Goal: Task Accomplishment & Management: Complete application form

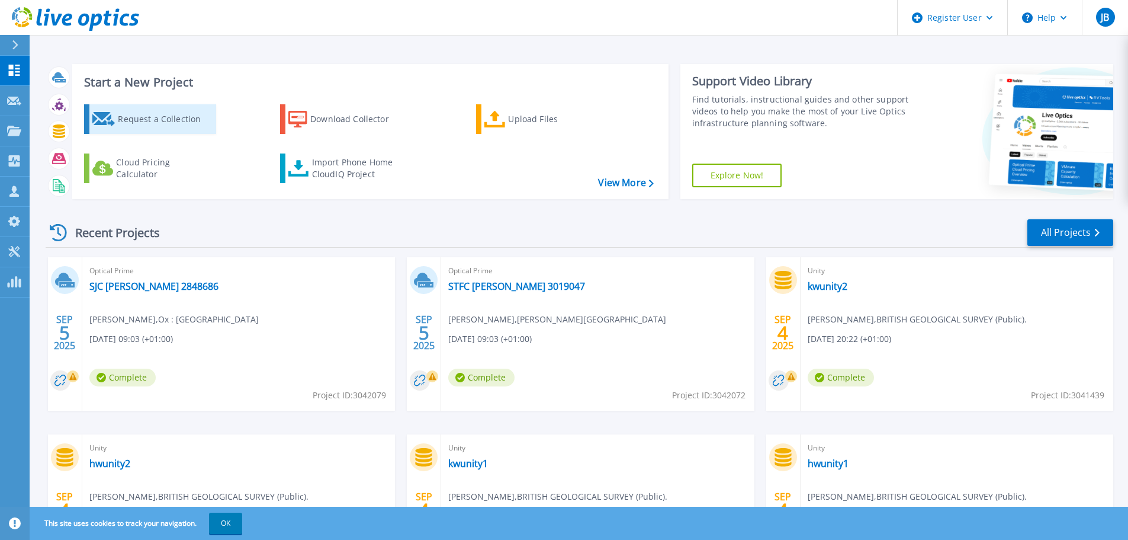
click at [169, 118] on div "Request a Collection" at bounding box center [165, 119] width 95 height 24
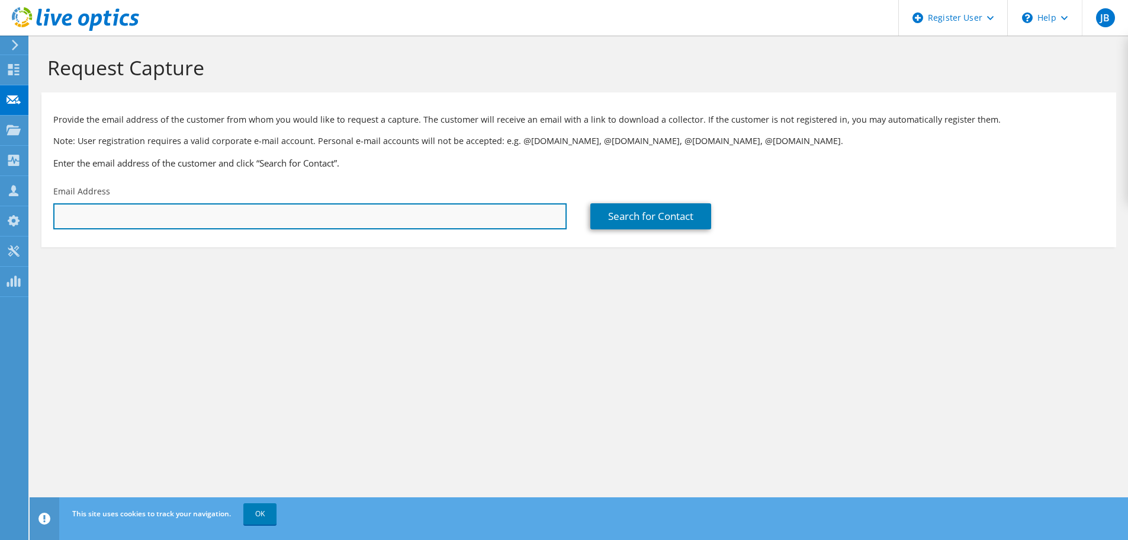
click at [452, 226] on input "text" at bounding box center [309, 216] width 513 height 26
type input "jade.blair@dell.com"
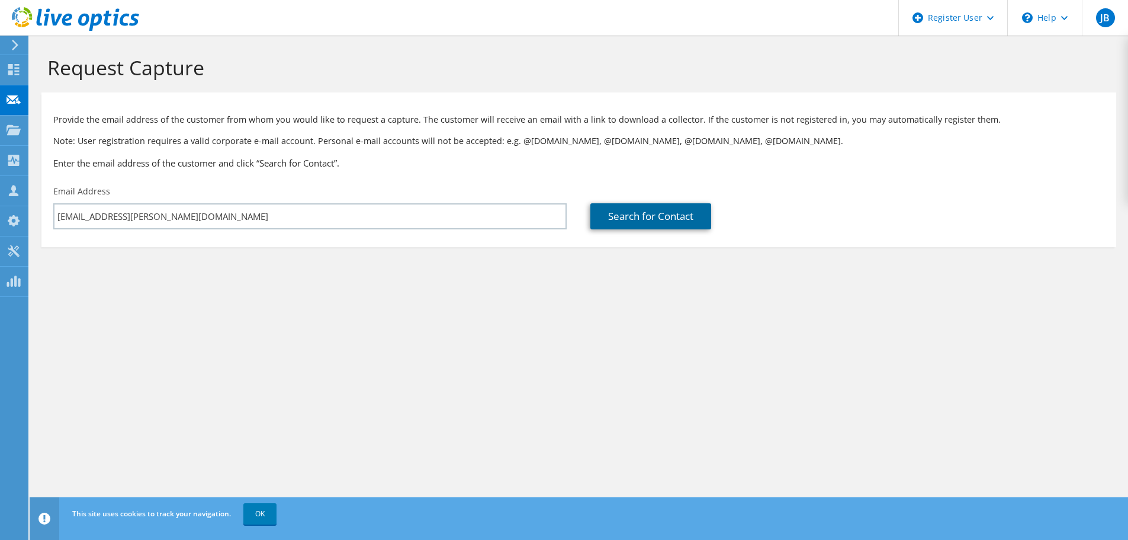
click at [633, 219] on link "Search for Contact" at bounding box center [650, 216] width 121 height 26
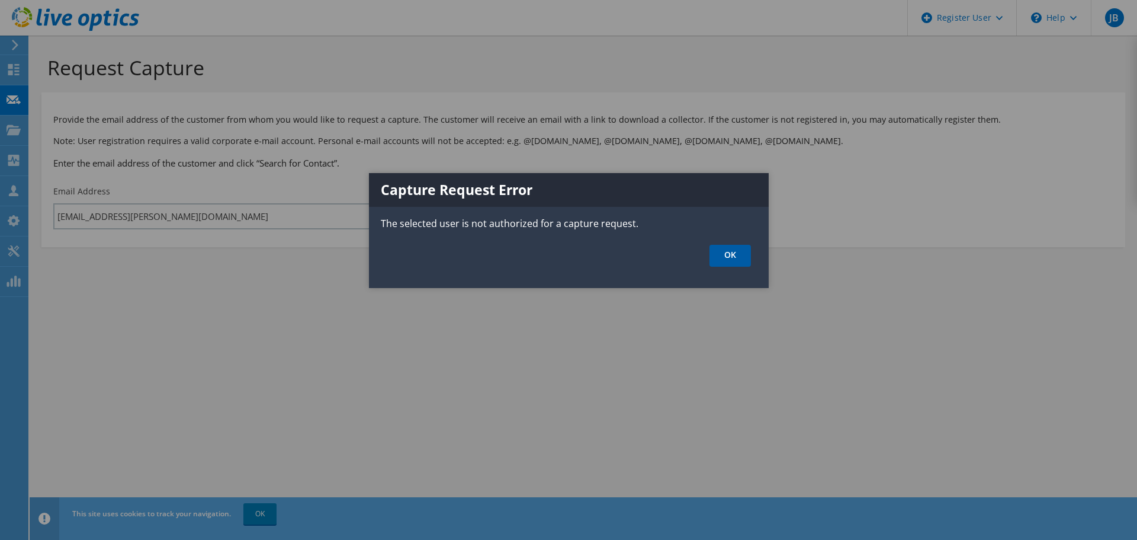
click at [725, 261] on link "OK" at bounding box center [729, 256] width 41 height 22
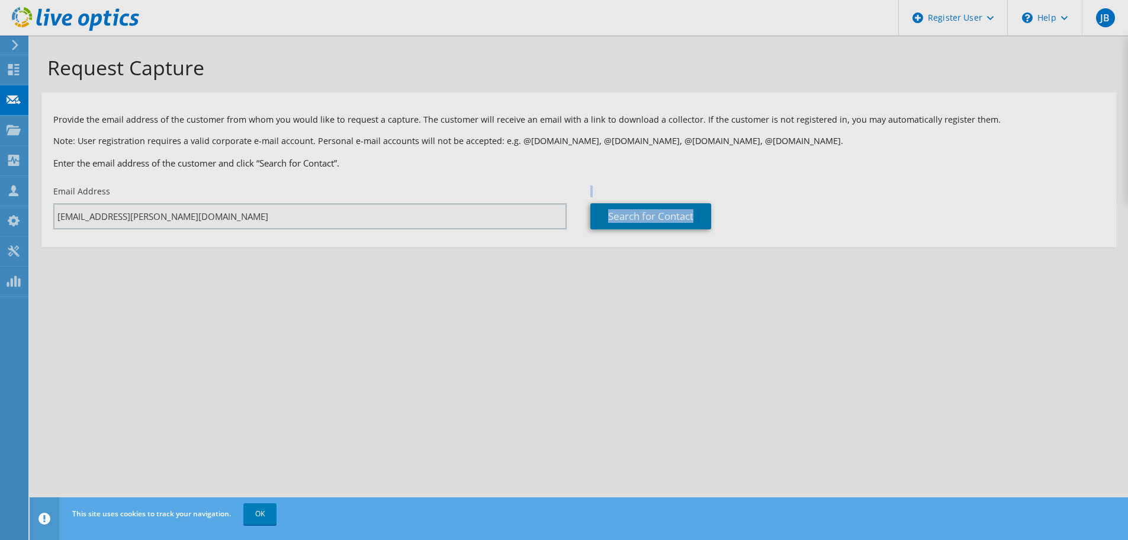
drag, startPoint x: 187, startPoint y: 212, endPoint x: 173, endPoint y: 210, distance: 14.3
click at [173, 210] on div "Request Capture Provide the email address of the customer from whom you would l…" at bounding box center [579, 288] width 1099 height 504
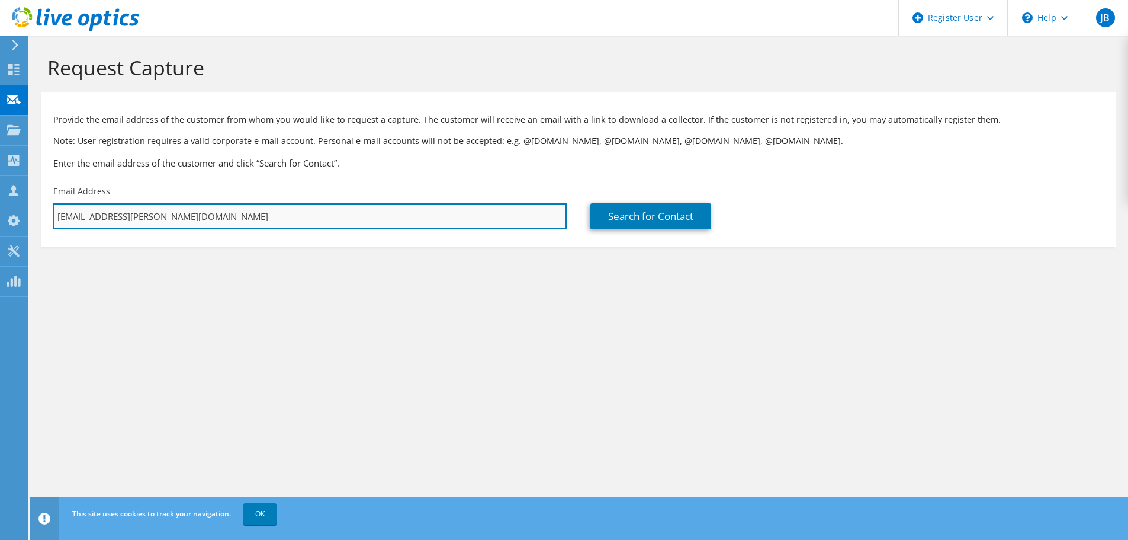
click at [172, 210] on input "jade.blair@dell.com" at bounding box center [309, 216] width 513 height 26
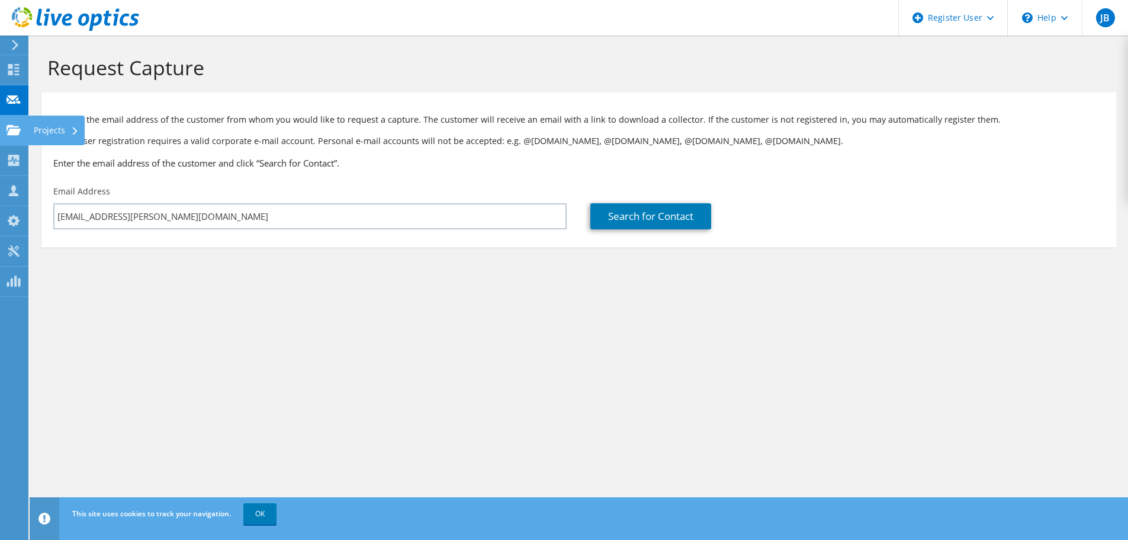
click at [14, 133] on use at bounding box center [14, 129] width 14 height 10
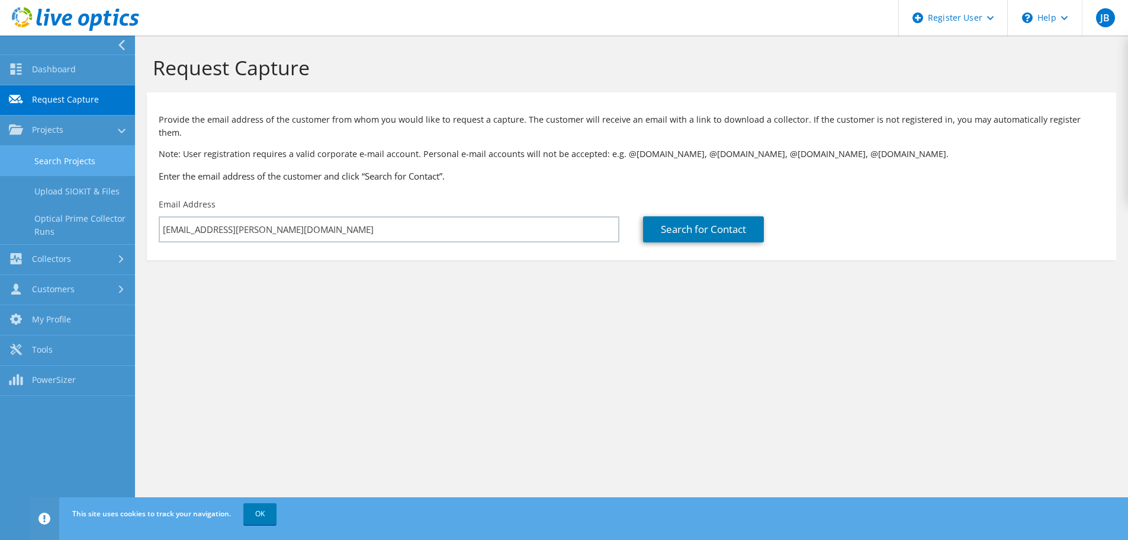
click at [71, 166] on link "Search Projects" at bounding box center [67, 161] width 135 height 30
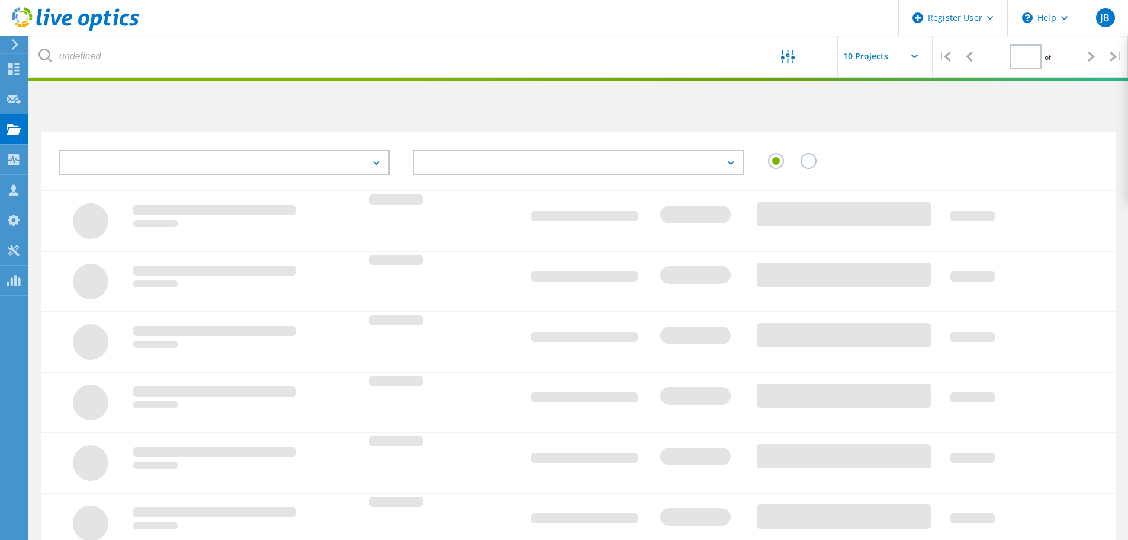
type input "1"
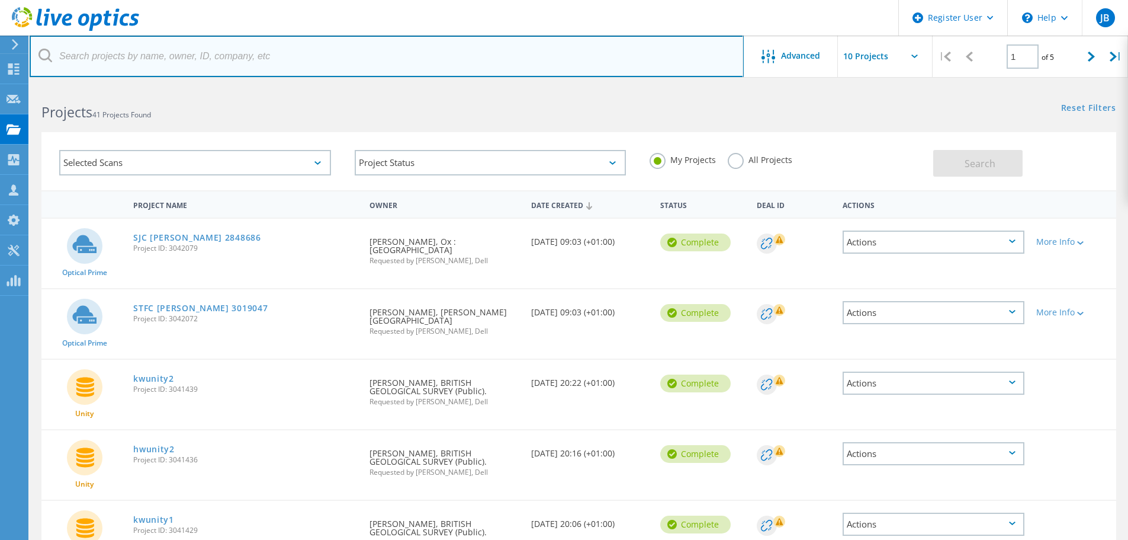
click at [255, 63] on input "text" at bounding box center [387, 56] width 714 height 41
type input "[PERSON_NAME]"
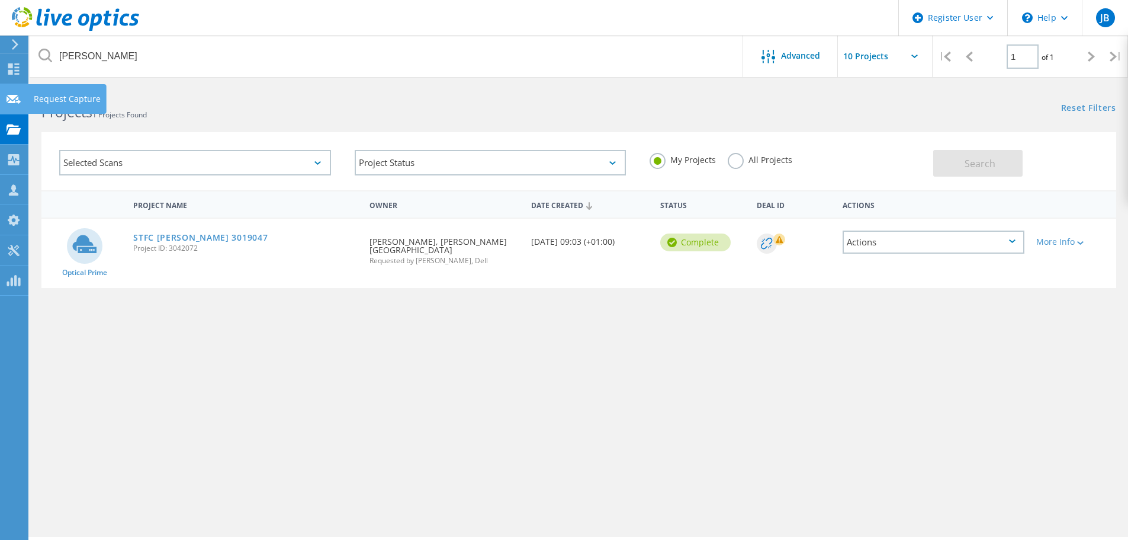
click at [16, 106] on div at bounding box center [14, 100] width 14 height 13
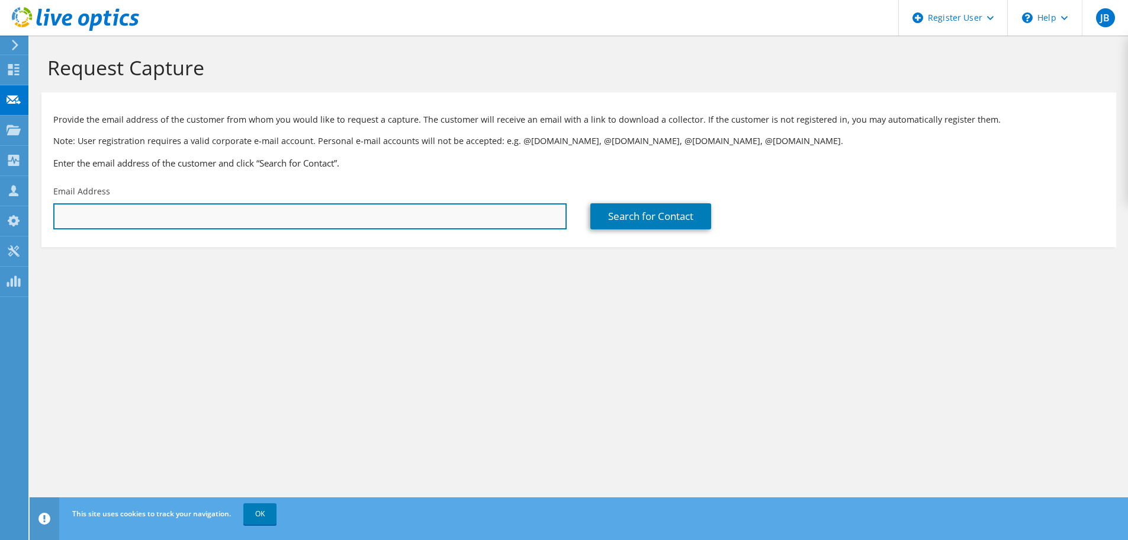
click at [467, 220] on input "text" at bounding box center [309, 216] width 513 height 26
click at [387, 217] on input "text" at bounding box center [309, 216] width 513 height 26
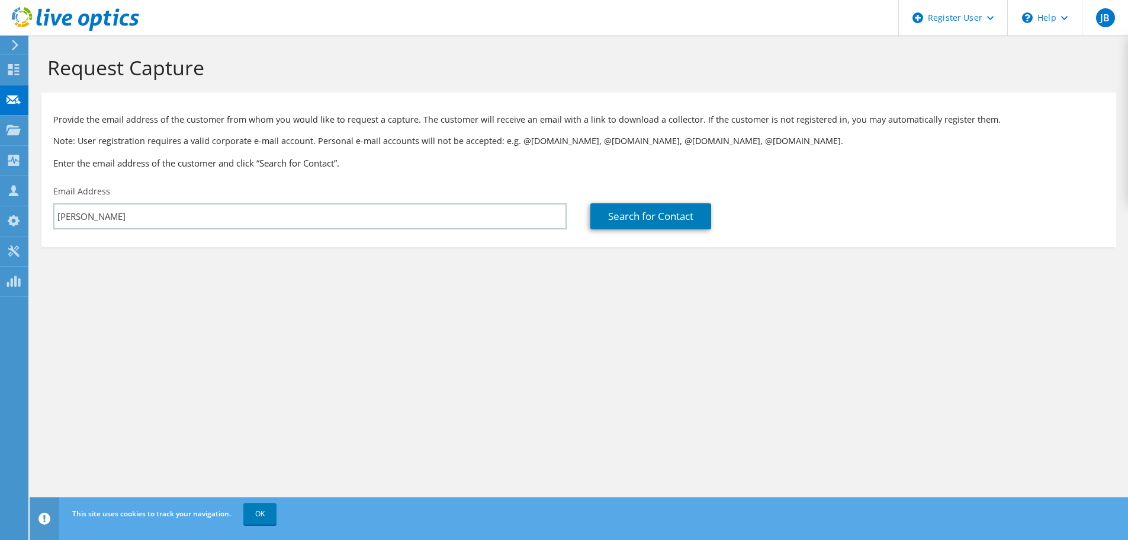
click at [647, 197] on div "Search for Contact" at bounding box center [847, 207] width 537 height 56
click at [654, 227] on link "Search for Contact" at bounding box center [650, 216] width 121 height 26
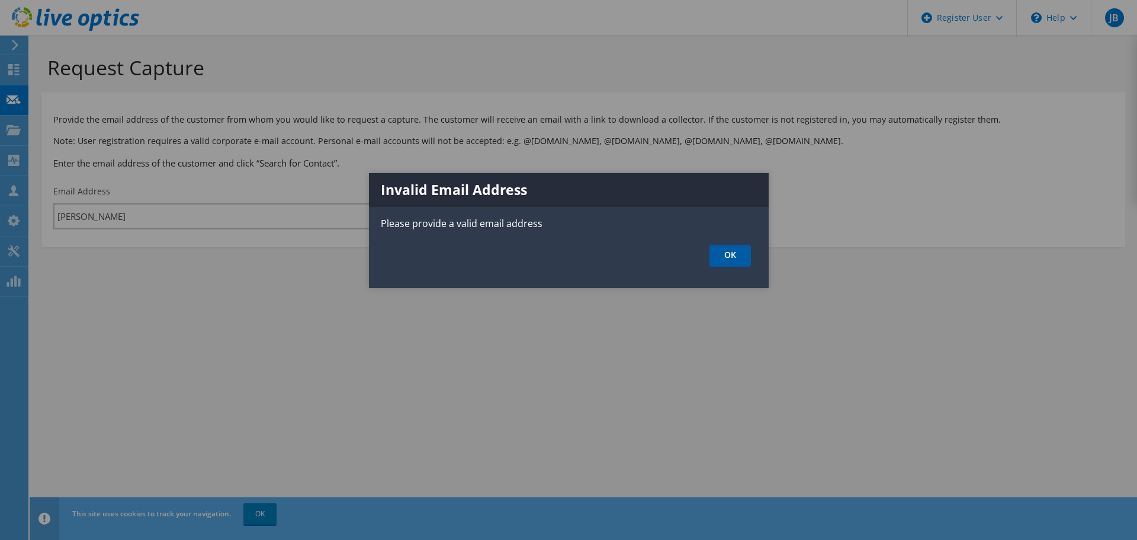
click at [717, 262] on link "OK" at bounding box center [729, 256] width 41 height 22
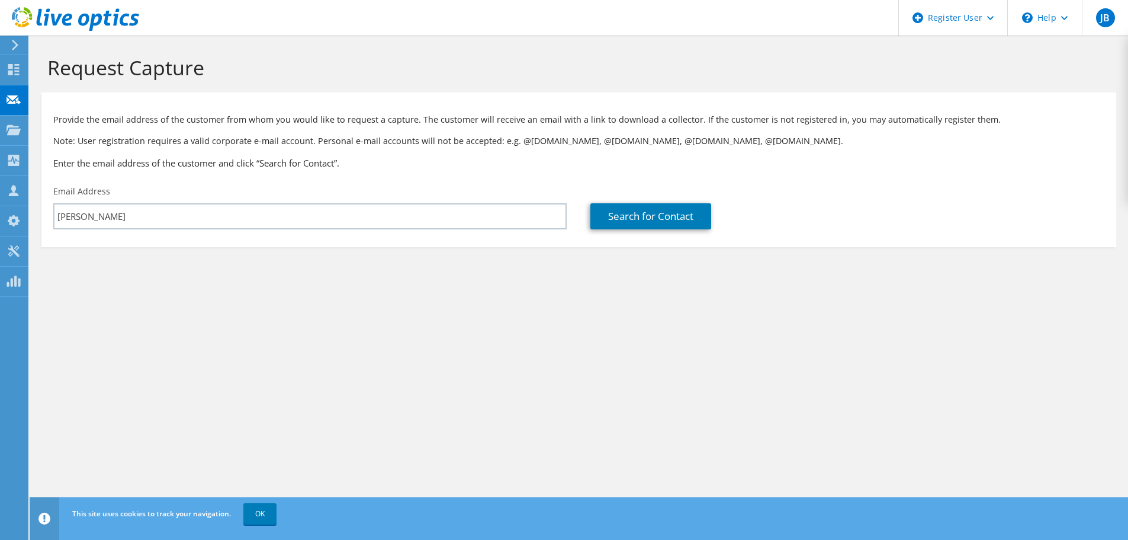
click at [307, 254] on section "Request Capture Provide the email address of the customer from whom you would l…" at bounding box center [579, 171] width 1099 height 271
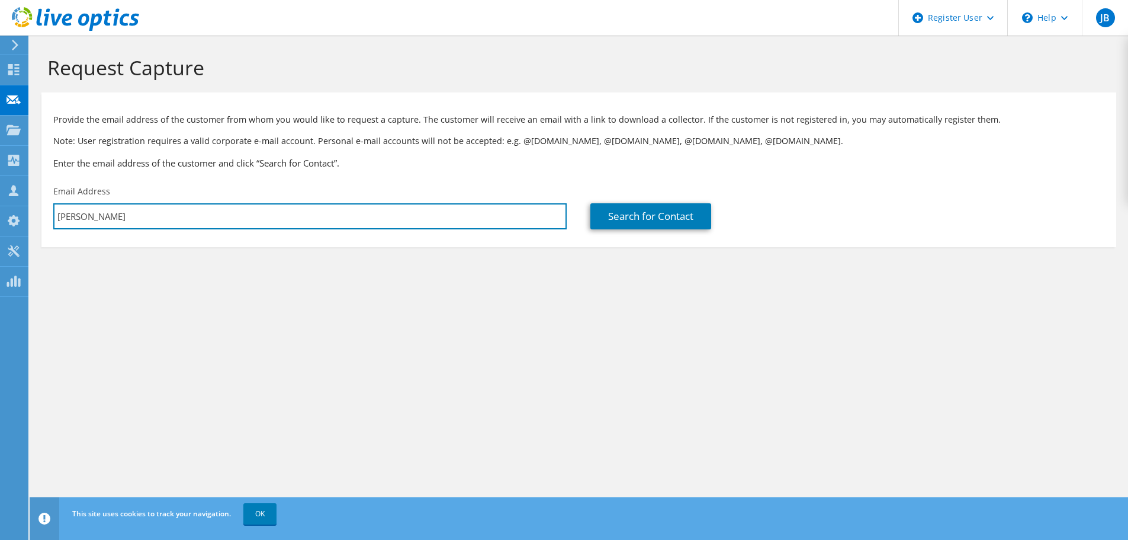
drag, startPoint x: 188, startPoint y: 213, endPoint x: -34, endPoint y: 198, distance: 223.1
click at [0, 198] on html "JB Dell User [PERSON_NAME] [EMAIL_ADDRESS][PERSON_NAME][DOMAIN_NAME] Dell My Pr…" at bounding box center [564, 270] width 1128 height 540
paste input ".[PERSON_NAME][EMAIL_ADDRESS][DOMAIN_NAME]"
type input "[PERSON_NAME][EMAIL_ADDRESS][PERSON_NAME][DOMAIN_NAME]"
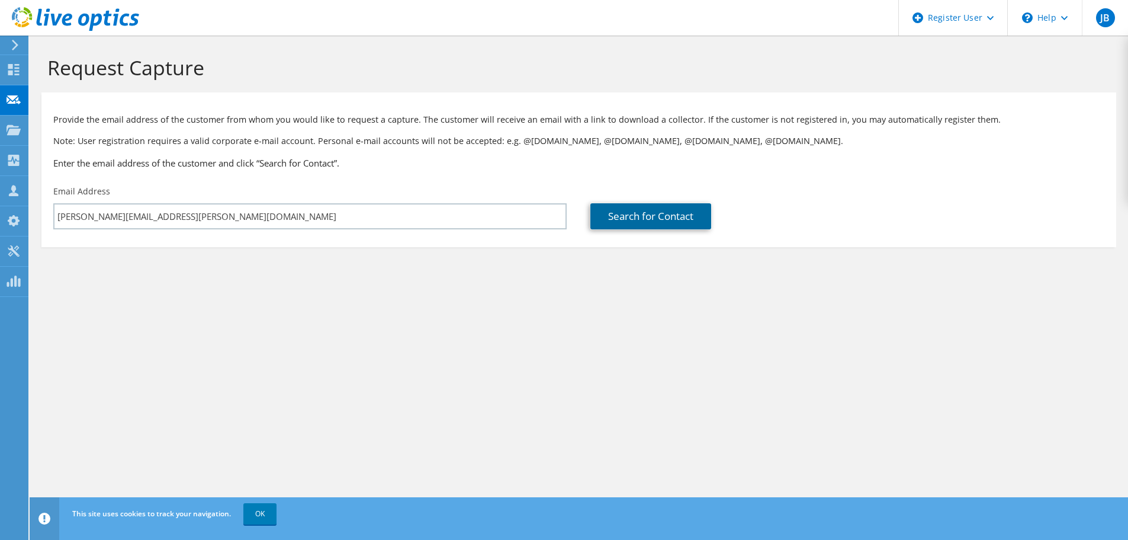
drag, startPoint x: 604, startPoint y: 222, endPoint x: 587, endPoint y: 240, distance: 24.3
click at [605, 222] on link "Search for Contact" at bounding box center [650, 216] width 121 height 26
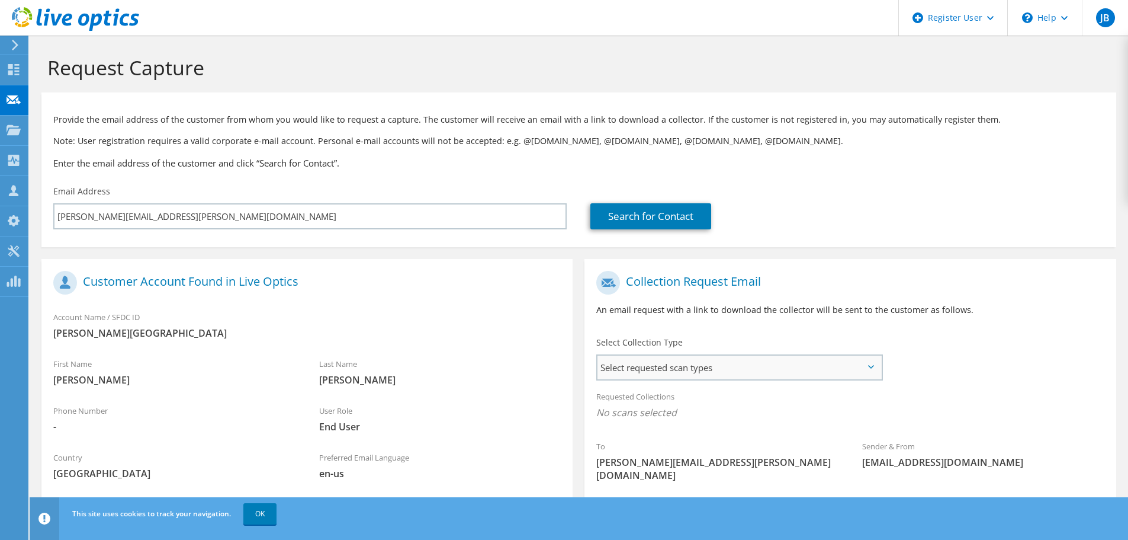
click at [768, 375] on span "Select requested scan types" at bounding box center [740, 367] width 284 height 24
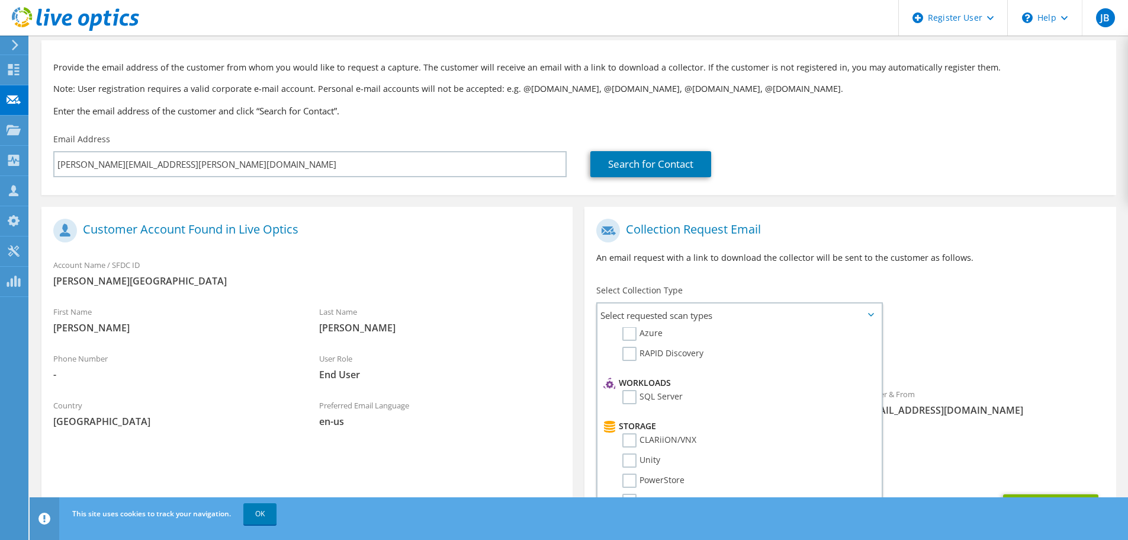
scroll to position [108, 0]
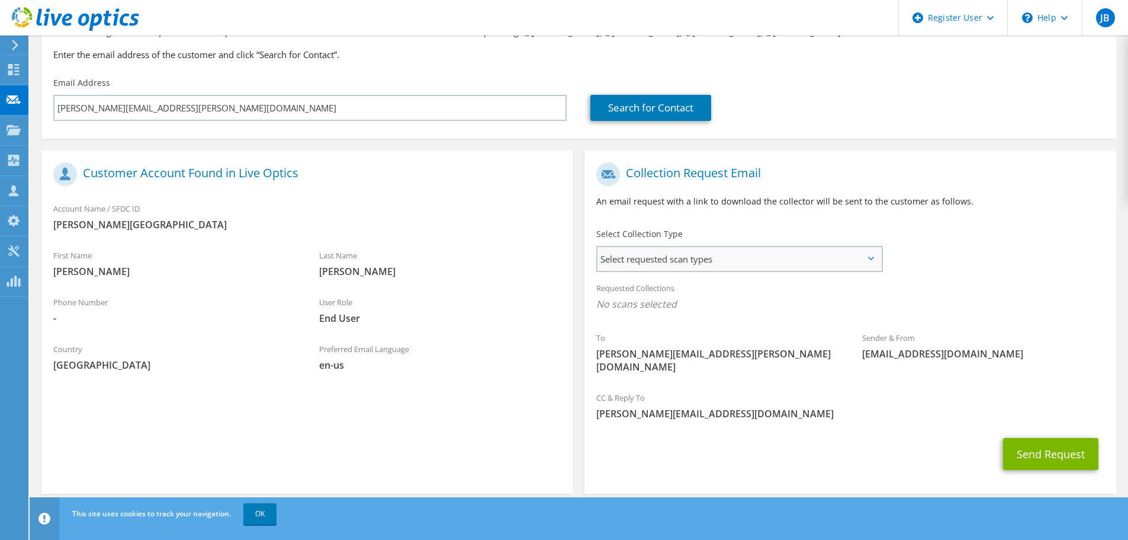
click at [763, 271] on span "Select requested scan types" at bounding box center [740, 259] width 284 height 24
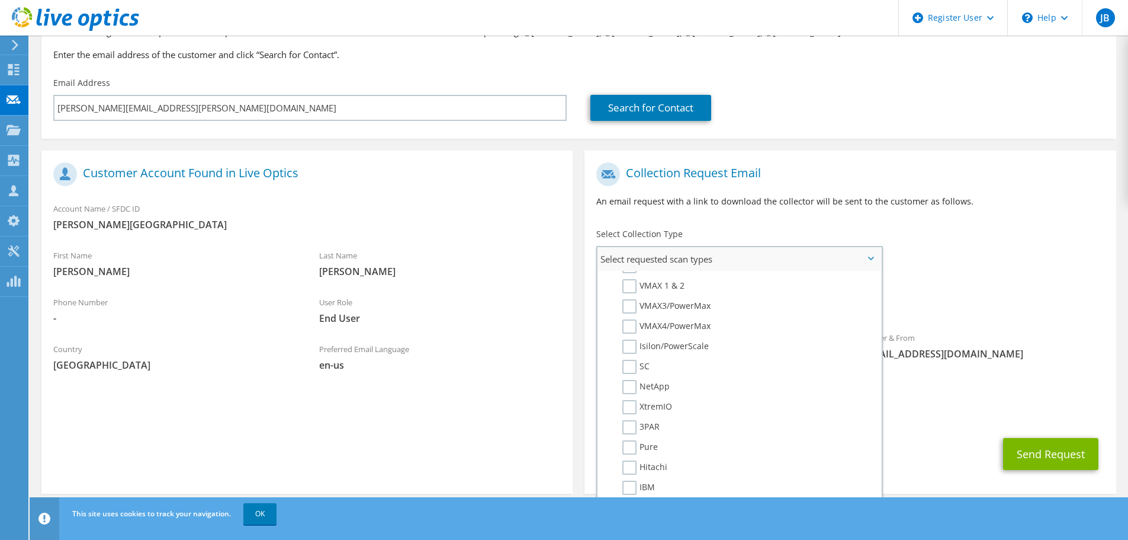
scroll to position [296, 0]
click at [632, 359] on li "SC" at bounding box center [738, 350] width 275 height 20
click at [630, 348] on label "SC" at bounding box center [635, 347] width 27 height 14
click at [0, 0] on input "SC" at bounding box center [0, 0] width 0 height 0
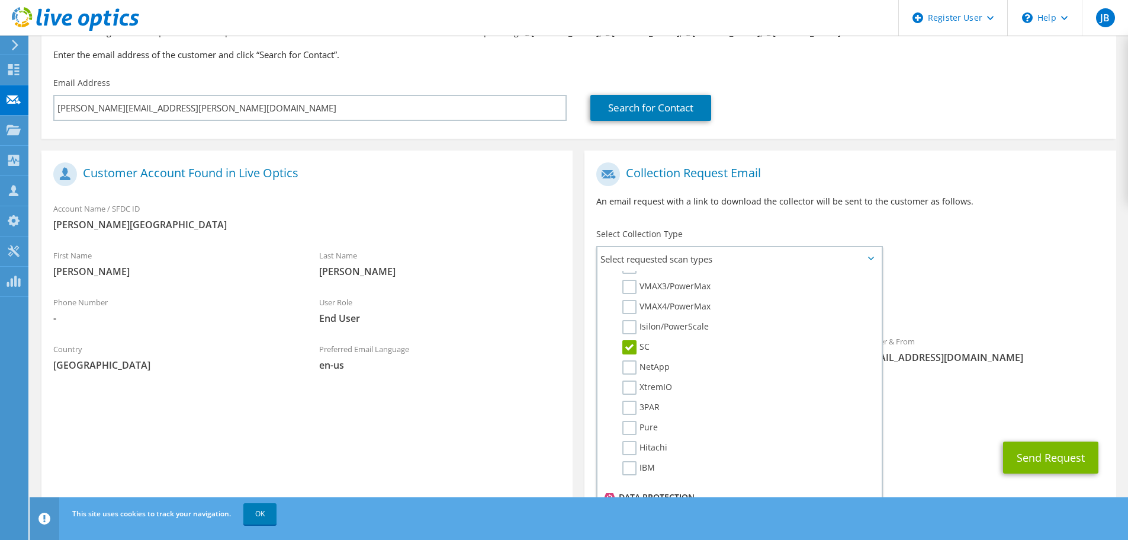
click at [910, 296] on div "Requested Collections No scans selected SC" at bounding box center [850, 298] width 531 height 47
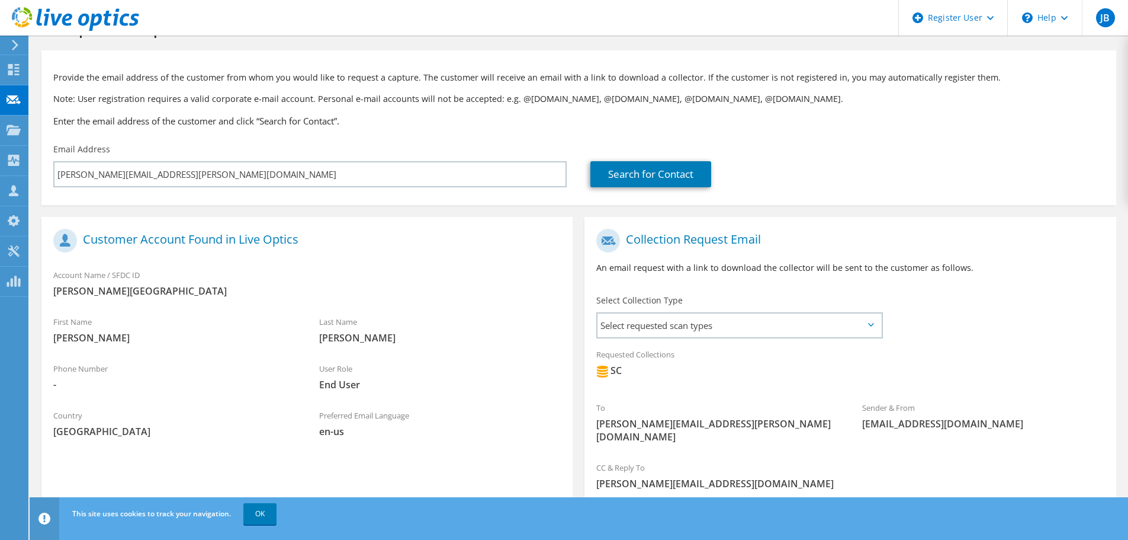
scroll to position [0, 0]
